Goal: Task Accomplishment & Management: Use online tool/utility

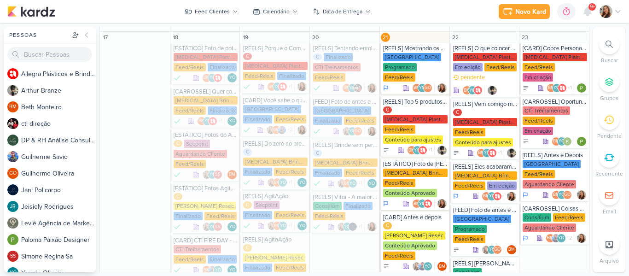
scroll to position [535, 0]
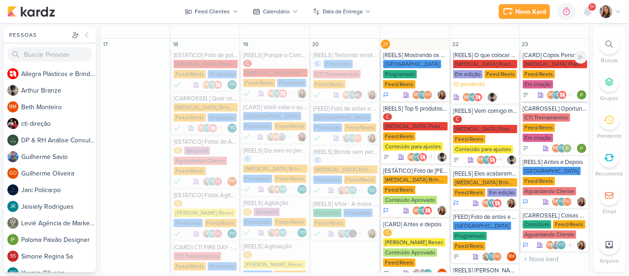
click at [553, 80] on div "Em criação" at bounding box center [538, 84] width 30 height 8
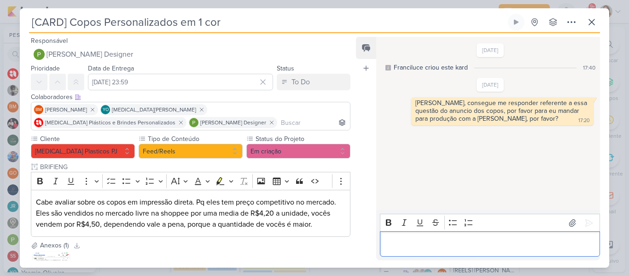
click at [438, 235] on div "Editor editing area: main" at bounding box center [490, 243] width 220 height 25
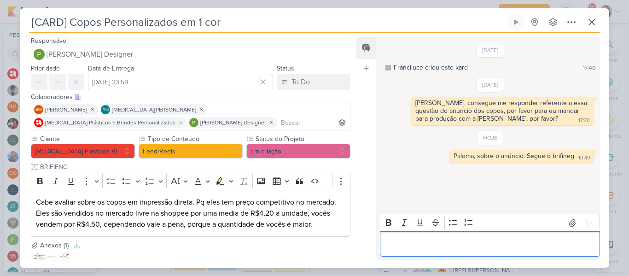
scroll to position [82, 0]
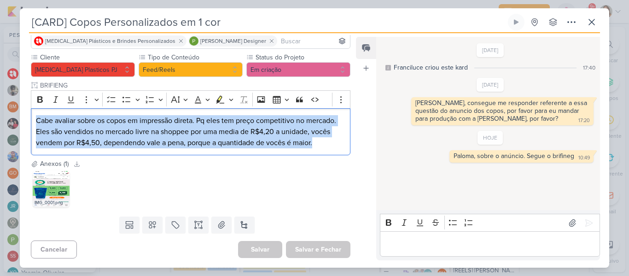
drag, startPoint x: 35, startPoint y: 117, endPoint x: 348, endPoint y: 145, distance: 313.9
click at [348, 145] on div "Cliente [MEDICAL_DATA] Plasticos PJ Tipo de Conteúdo" at bounding box center [187, 106] width 334 height 106
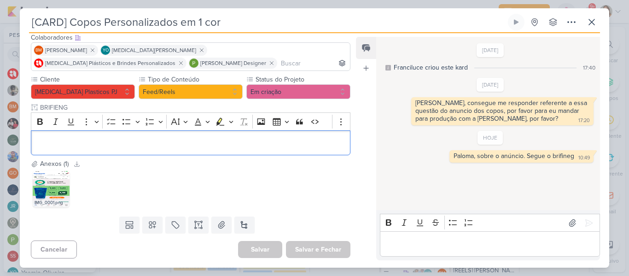
scroll to position [59, 0]
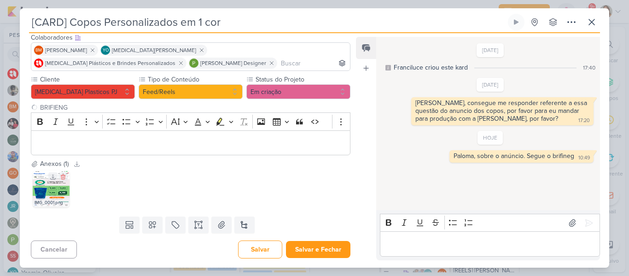
click at [49, 195] on img at bounding box center [51, 188] width 37 height 37
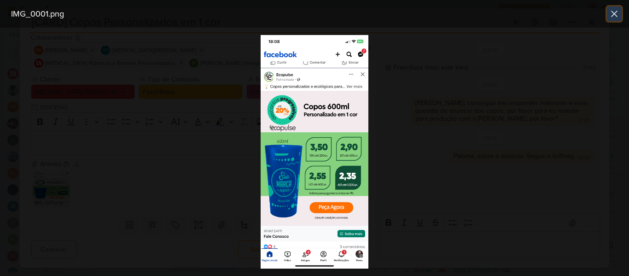
click at [609, 18] on icon at bounding box center [614, 13] width 11 height 11
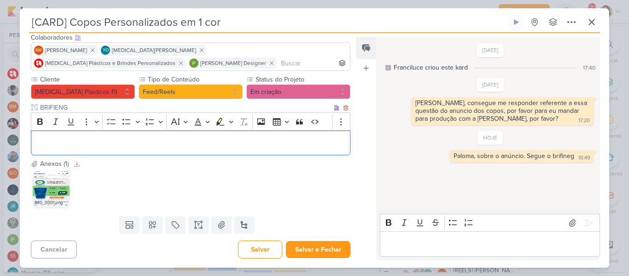
click at [163, 139] on p "Editor editing area: main" at bounding box center [191, 142] width 310 height 11
click at [52, 199] on div "IMG_0001.png" at bounding box center [51, 202] width 37 height 9
click at [53, 197] on img at bounding box center [51, 188] width 37 height 37
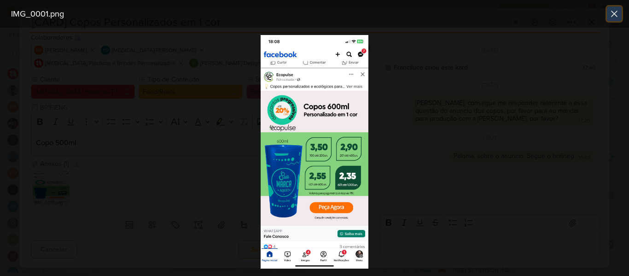
click at [612, 14] on icon at bounding box center [614, 13] width 11 height 11
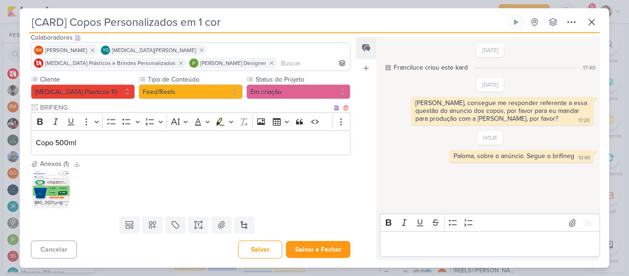
click at [166, 142] on p "Copo 500ml" at bounding box center [191, 142] width 310 height 11
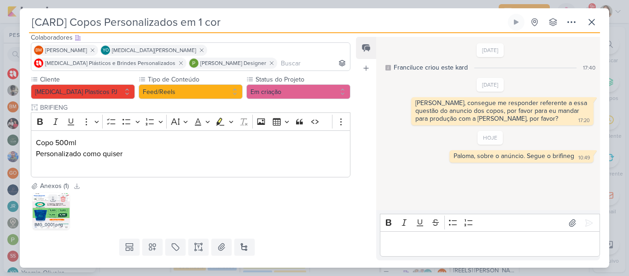
click at [63, 218] on img at bounding box center [51, 211] width 37 height 37
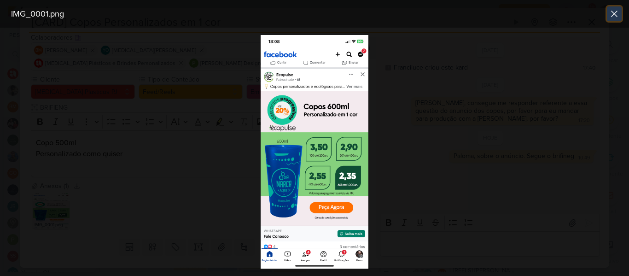
click at [612, 16] on icon at bounding box center [614, 13] width 11 height 11
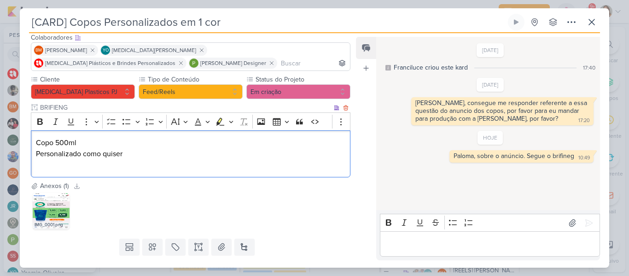
click at [106, 173] on div "Copo 500ml Personalizado como quiser" at bounding box center [191, 153] width 320 height 47
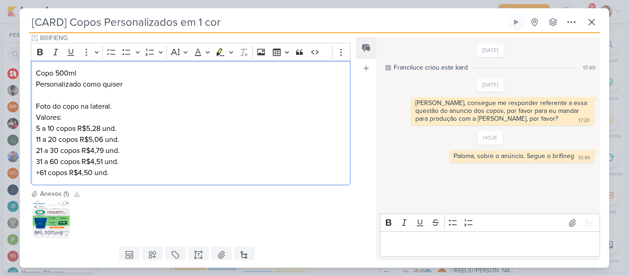
scroll to position [146, 0]
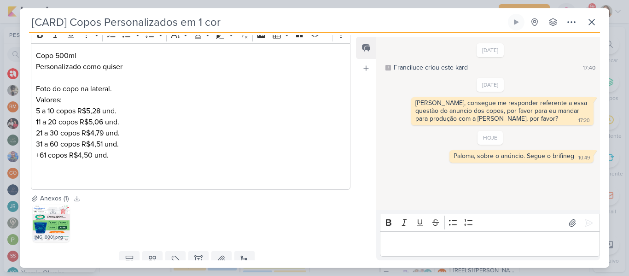
click at [53, 236] on div "IMG_0001.png" at bounding box center [51, 237] width 37 height 9
click at [39, 235] on div "IMG_0001.png" at bounding box center [51, 237] width 37 height 9
click at [40, 235] on div "IMG_0001.png" at bounding box center [51, 237] width 37 height 9
click at [43, 232] on img at bounding box center [51, 223] width 37 height 37
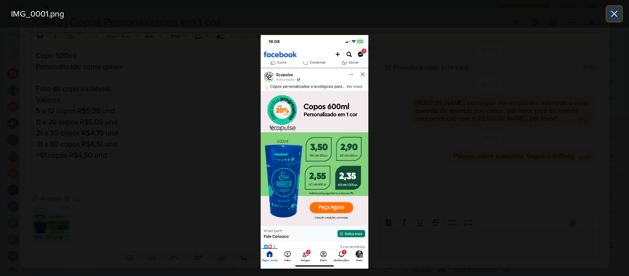
click at [612, 17] on icon at bounding box center [615, 14] width 6 height 6
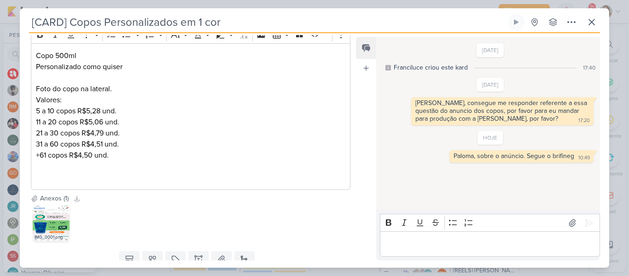
click at [99, 174] on p "Editor editing area: main" at bounding box center [191, 177] width 310 height 11
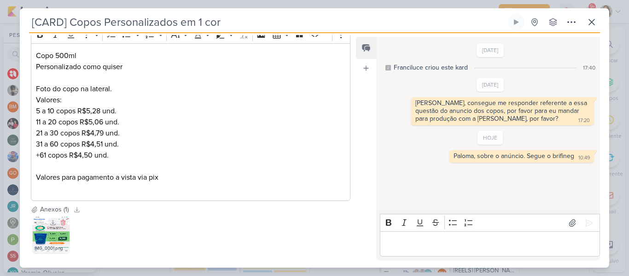
click at [50, 246] on div "IMG_0001.png" at bounding box center [51, 248] width 37 height 9
click at [50, 243] on img at bounding box center [51, 234] width 37 height 37
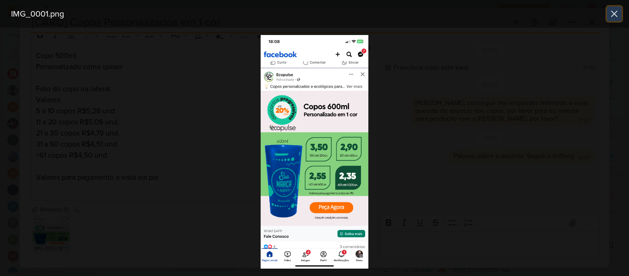
click at [613, 16] on icon at bounding box center [615, 14] width 6 height 6
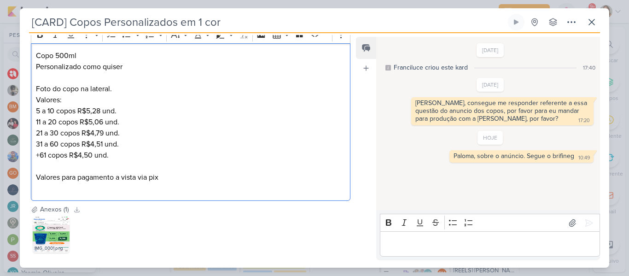
click at [84, 191] on p "Valores para pagamento a vista via pix" at bounding box center [191, 183] width 310 height 22
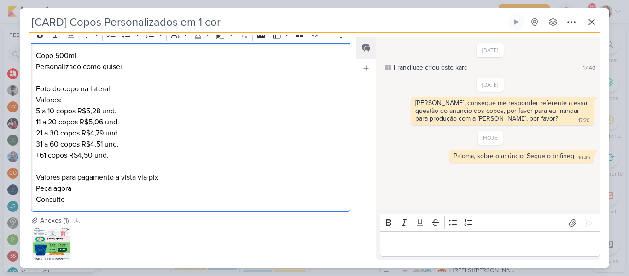
click at [45, 247] on img at bounding box center [51, 245] width 37 height 37
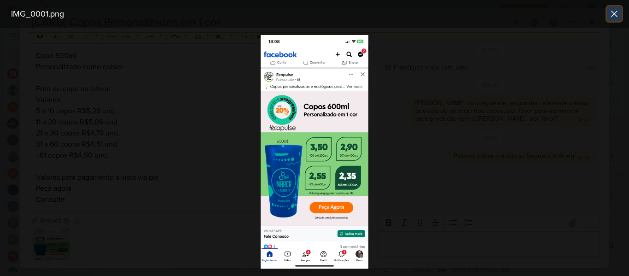
click at [617, 13] on icon at bounding box center [614, 13] width 11 height 11
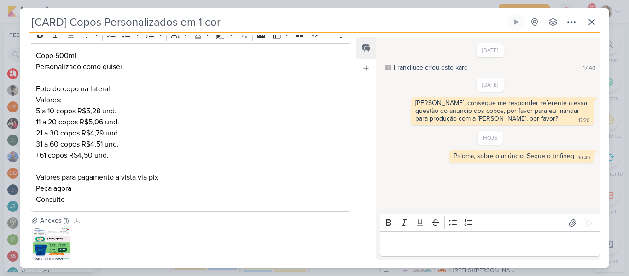
click at [113, 193] on p "Valores para pagamento a vista via pix Peça agora Consulte" at bounding box center [191, 188] width 310 height 33
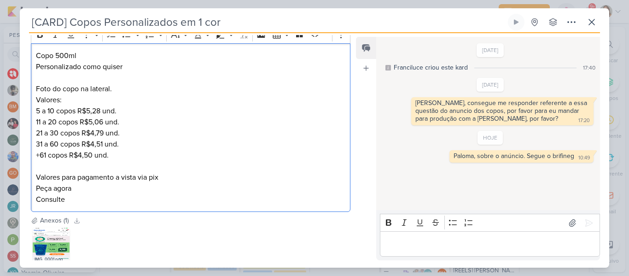
click at [113, 198] on p "Valores para pagamento a vista via pix Peça agora Consulte" at bounding box center [191, 188] width 310 height 33
drag, startPoint x: 76, startPoint y: 189, endPoint x: 35, endPoint y: 189, distance: 41.5
click at [35, 189] on div "Copo 500ml Personalizado como quiser Foto do copo na lateral. Valores: 5 a 10 c…" at bounding box center [191, 127] width 320 height 169
click at [45, 169] on p "Editor editing area: main" at bounding box center [191, 166] width 310 height 11
click at [131, 67] on p "Copo 500ml Personalizado como quiser Foto do copo na lateral. [GEOGRAPHIC_DATA]:" at bounding box center [191, 77] width 310 height 55
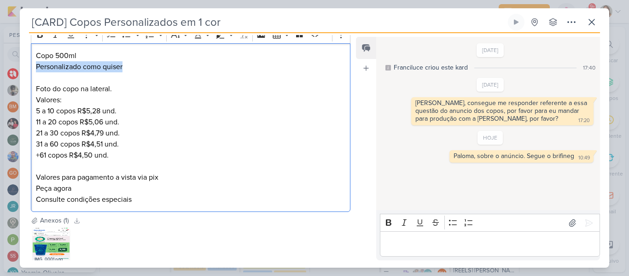
drag, startPoint x: 131, startPoint y: 67, endPoint x: 36, endPoint y: 66, distance: 94.4
click at [36, 66] on p "Copo 500ml Personalizado como quiser Foto do copo na lateral. [GEOGRAPHIC_DATA]:" at bounding box center [191, 77] width 310 height 55
click at [105, 184] on p "Valores para pagamento a vista via pix Peça agora Consulte condições especiais" at bounding box center [191, 188] width 310 height 33
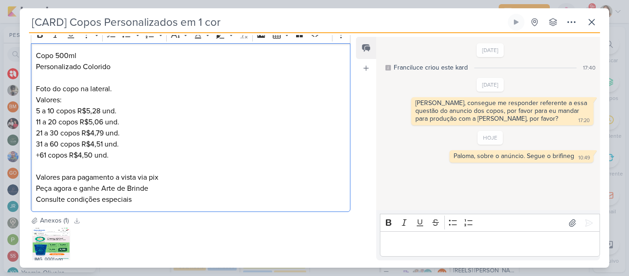
click at [138, 196] on p "Valores para pagamento a vista via pix Peça agora e ganhe Arte de Brinde Consul…" at bounding box center [191, 188] width 310 height 33
click at [96, 162] on p "Editor editing area: main" at bounding box center [191, 166] width 310 height 11
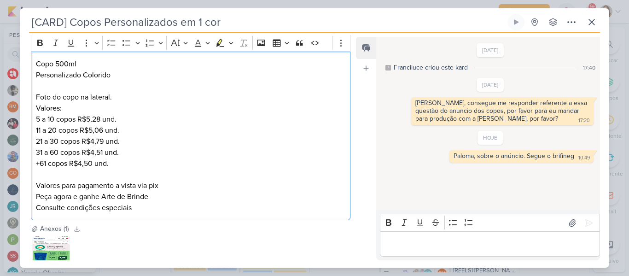
scroll to position [203, 0]
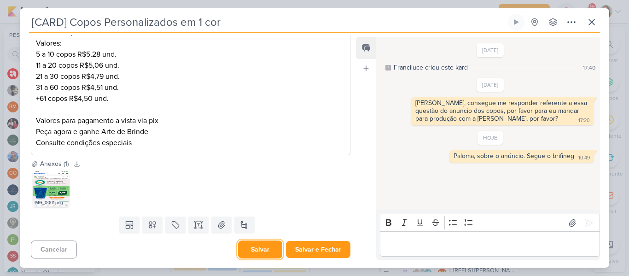
click at [271, 251] on button "Salvar" at bounding box center [260, 249] width 44 height 18
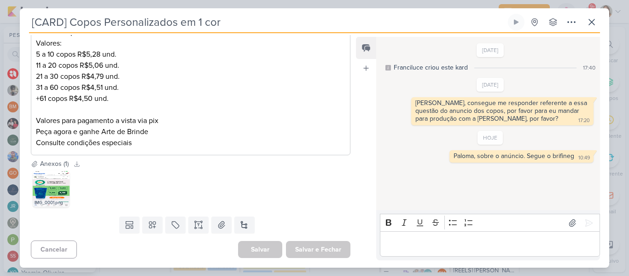
click at [622, 269] on div at bounding box center [622, 269] width 0 height 0
click at [569, 223] on icon at bounding box center [572, 222] width 6 height 7
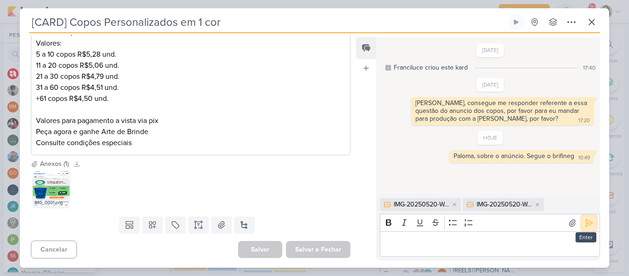
click at [584, 223] on icon at bounding box center [588, 222] width 9 height 9
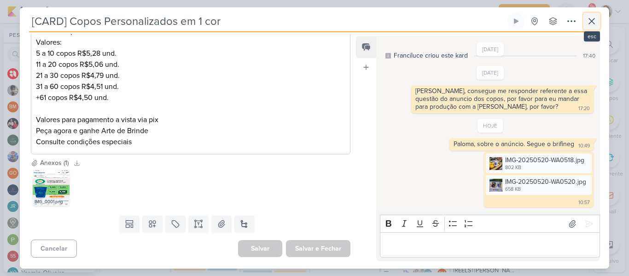
click at [588, 24] on icon at bounding box center [591, 21] width 11 height 11
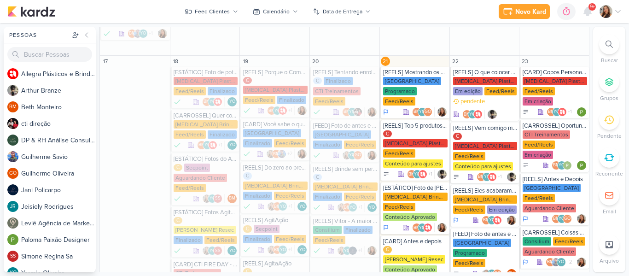
scroll to position [521, 0]
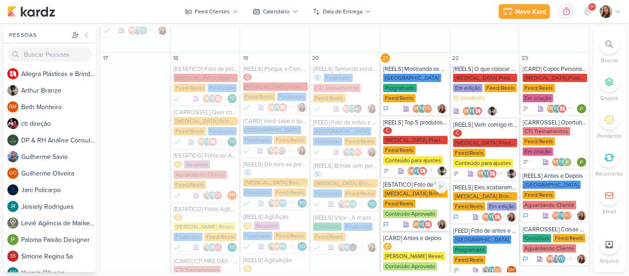
click at [402, 199] on div "Feed/Reels" at bounding box center [399, 203] width 32 height 8
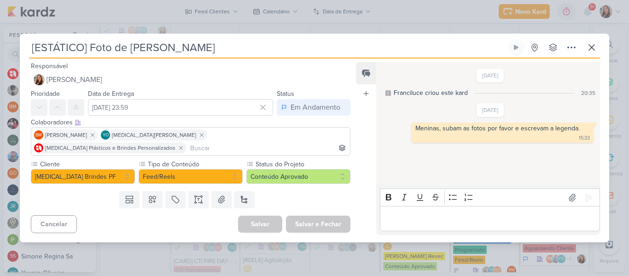
click at [103, 56] on input "[ESTÁTICO] Foto de [PERSON_NAME]" at bounding box center [267, 47] width 477 height 17
click at [84, 54] on input "[ESTÁTICO] Foto de [PERSON_NAME]" at bounding box center [267, 47] width 477 height 17
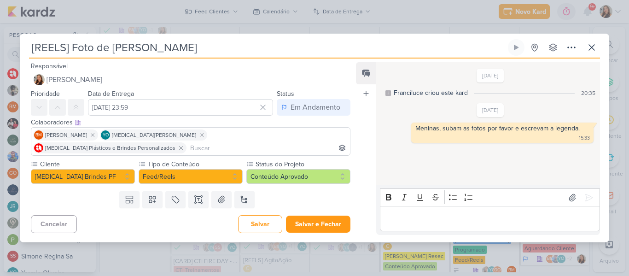
click at [169, 58] on div "[REELS] Foto de [PERSON_NAME] Criado por mim nenhum grupo disponível" at bounding box center [314, 48] width 571 height 19
drag, startPoint x: 165, startPoint y: 58, endPoint x: 73, endPoint y: 53, distance: 92.2
click at [73, 53] on input "[REELS] Foto de [PERSON_NAME]" at bounding box center [267, 47] width 477 height 17
click at [308, 174] on button "Conteúdo Aprovado" at bounding box center [298, 176] width 104 height 15
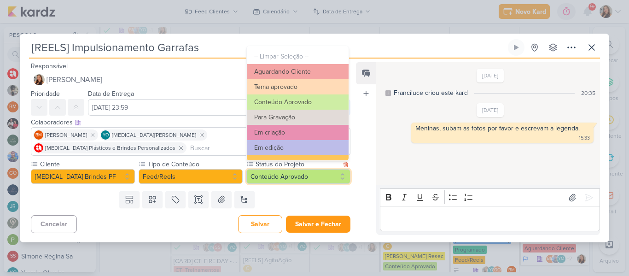
scroll to position [104, 0]
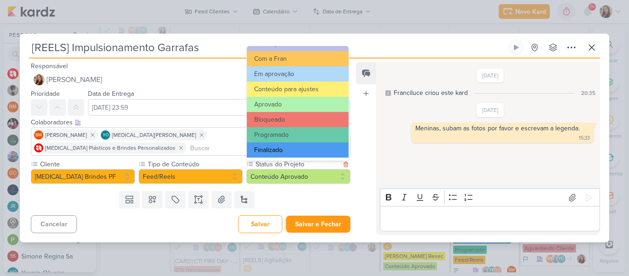
click at [333, 154] on button "Finalizado" at bounding box center [298, 149] width 102 height 15
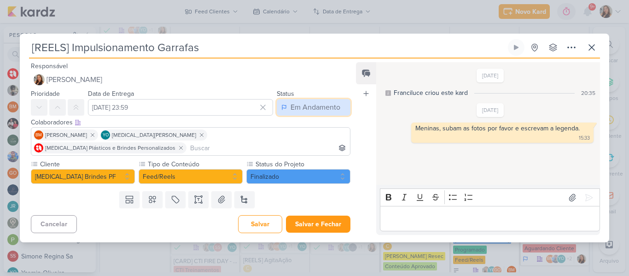
click at [308, 113] on div "Em Andamento" at bounding box center [316, 107] width 50 height 11
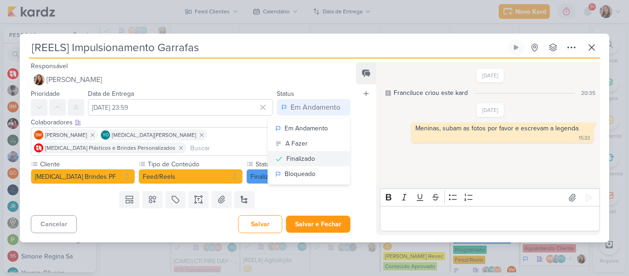
click at [297, 163] on div "Finalizado" at bounding box center [300, 159] width 29 height 10
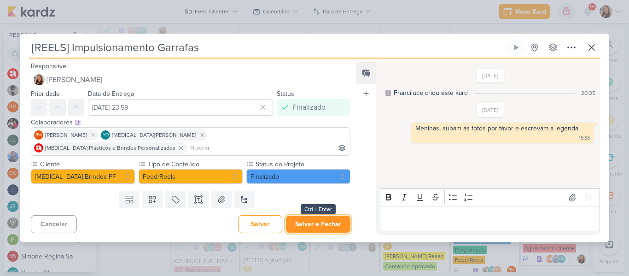
click at [311, 220] on button "Salvar e Fechar" at bounding box center [318, 224] width 64 height 17
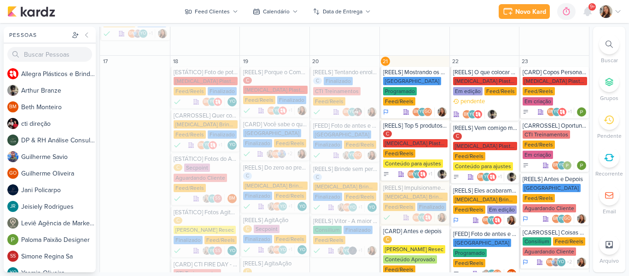
scroll to position [511, 0]
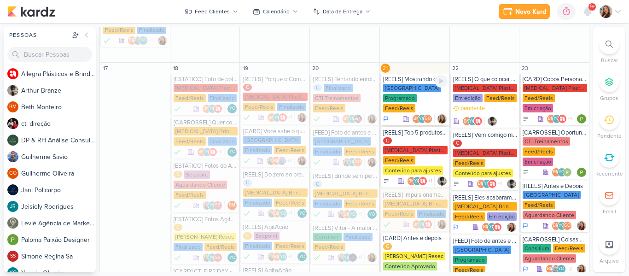
click at [411, 94] on div "Programado" at bounding box center [400, 98] width 34 height 8
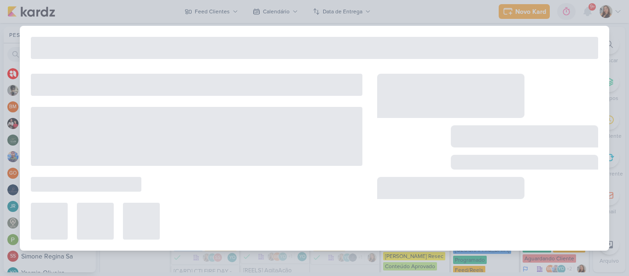
type input "[REELS] Mostrando os produtos usados (profissionais e específicos para cada par…"
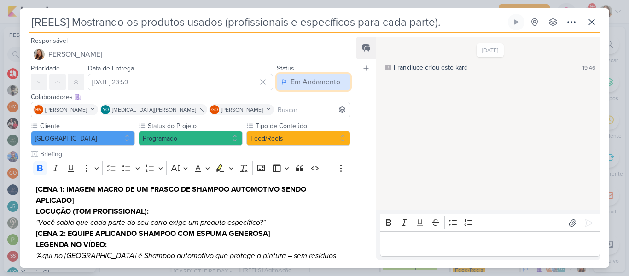
click at [293, 84] on div "Em Andamento" at bounding box center [316, 81] width 50 height 11
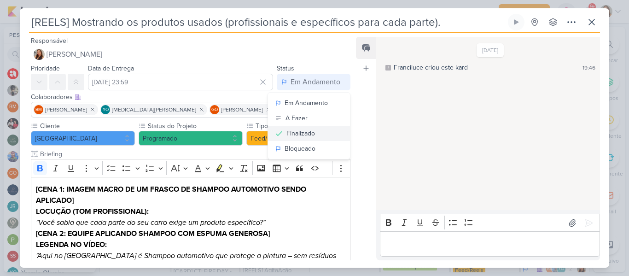
click at [298, 134] on div "Finalizado" at bounding box center [300, 133] width 29 height 10
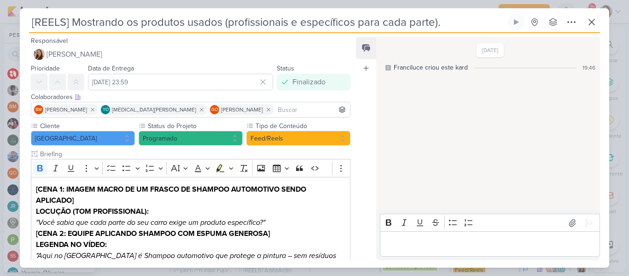
scroll to position [236, 0]
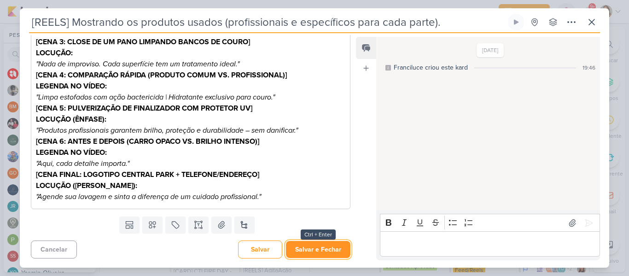
click at [298, 252] on button "Salvar e Fechar" at bounding box center [318, 249] width 64 height 17
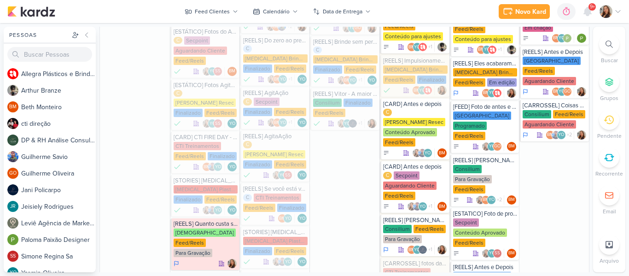
scroll to position [641, 0]
